Goal: Task Accomplishment & Management: Use online tool/utility

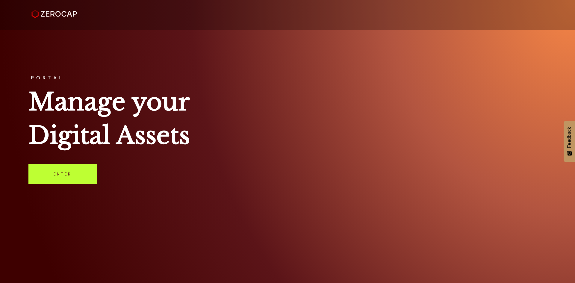
click at [60, 183] on link "Enter" at bounding box center [62, 174] width 69 height 20
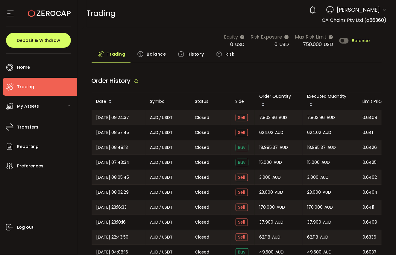
type input "***"
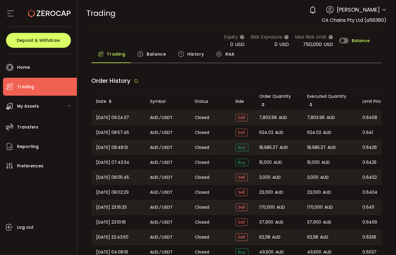
type input "***"
